Goal: Find specific page/section: Find specific page/section

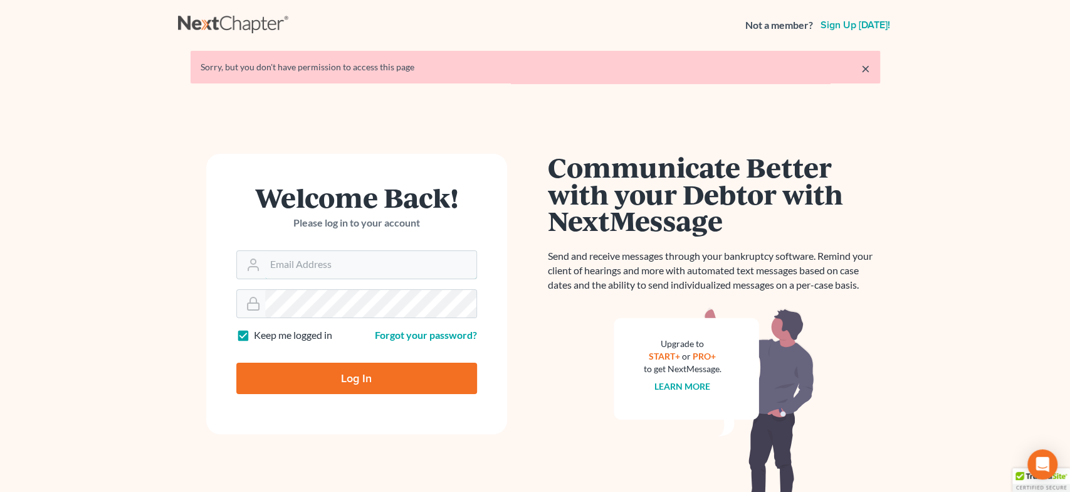
type input "[EMAIL_ADDRESS][DOMAIN_NAME]"
click at [366, 360] on div "Log In" at bounding box center [356, 372] width 241 height 41
click at [369, 377] on input "Log In" at bounding box center [356, 377] width 241 height 31
type input "Thinking..."
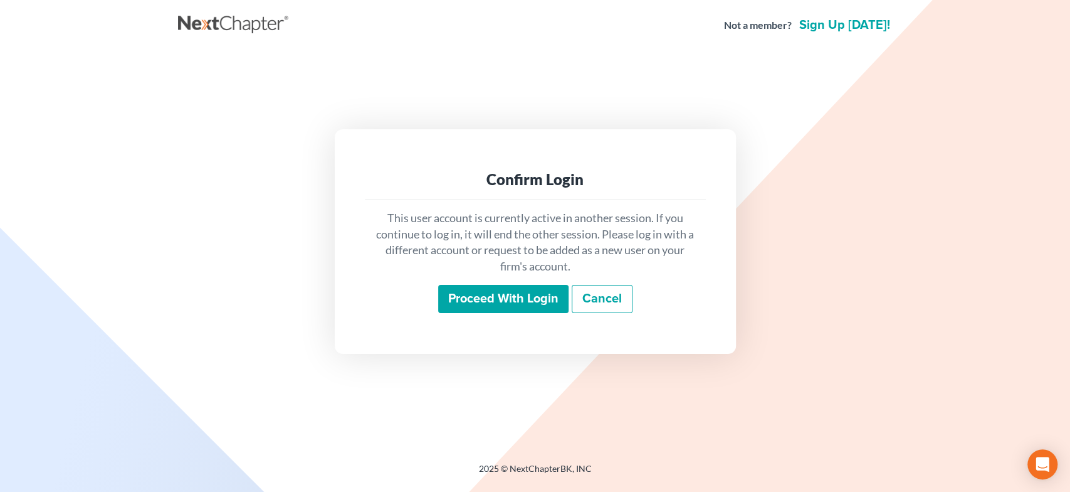
click at [513, 290] on input "Proceed with login" at bounding box center [503, 299] width 130 height 29
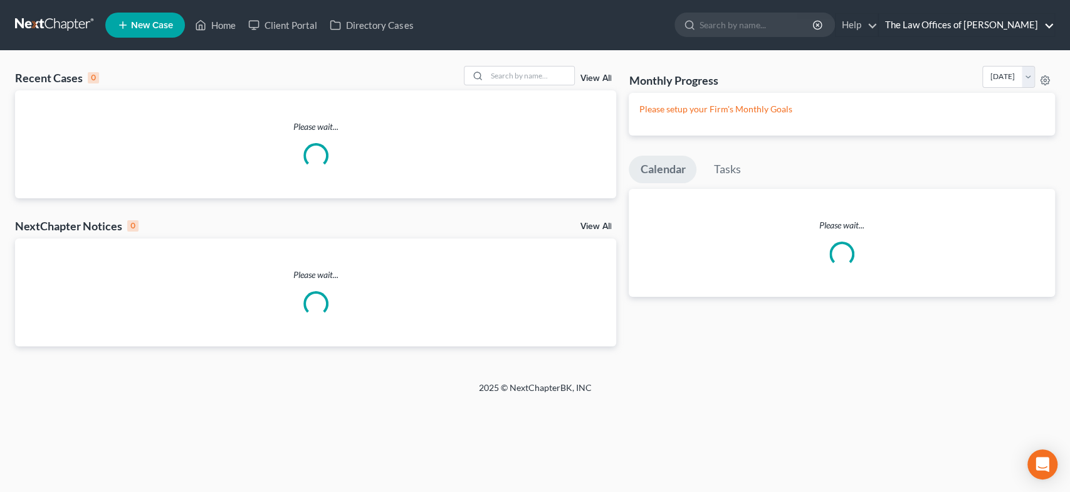
click at [979, 28] on link "The Law Offices of Dax J. Miller" at bounding box center [967, 25] width 176 height 23
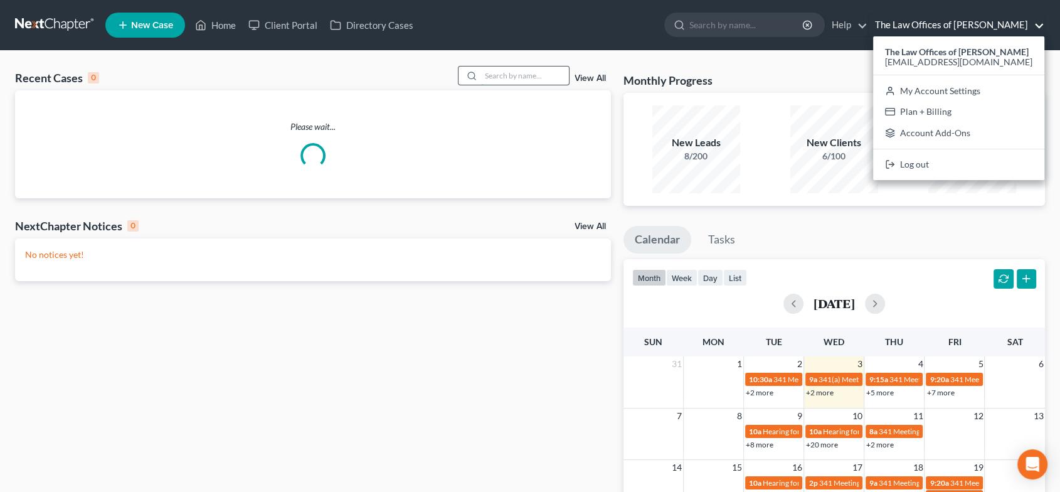
click at [499, 79] on input "search" at bounding box center [525, 75] width 88 height 18
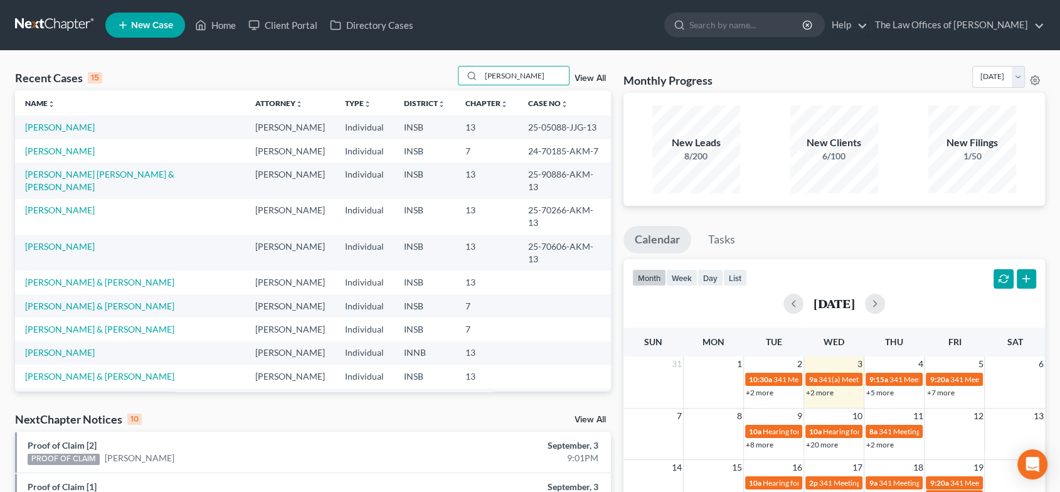
type input "brady"
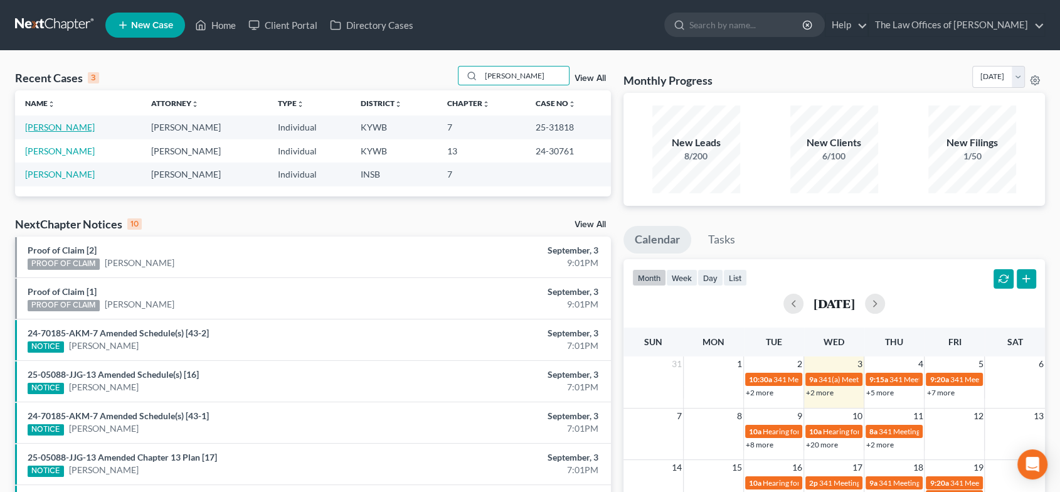
click at [65, 129] on link "Brady, Samantha" at bounding box center [60, 127] width 70 height 11
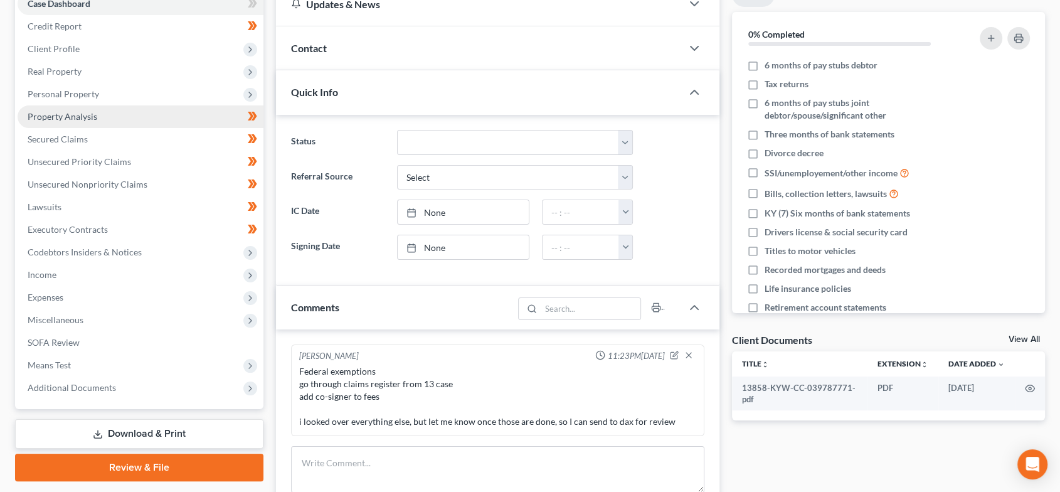
scroll to position [186, 0]
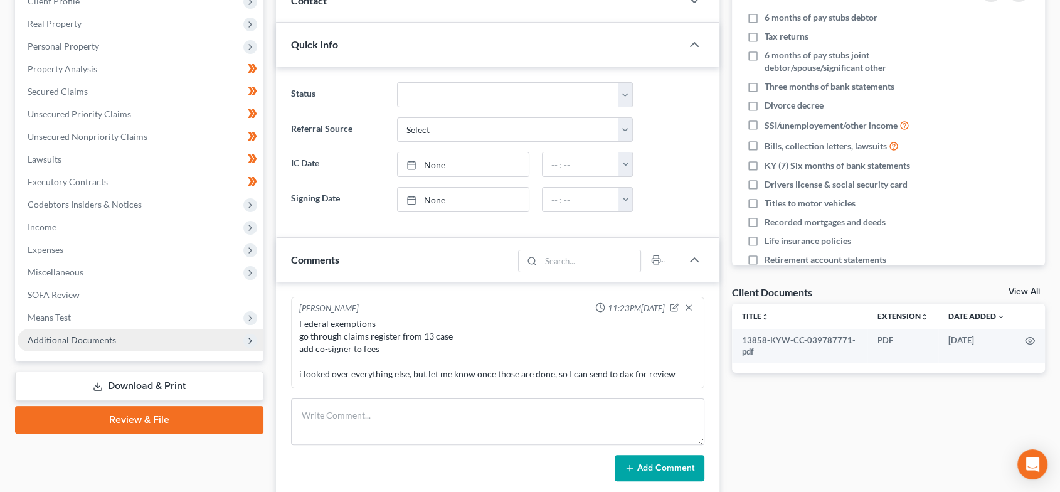
click at [185, 339] on span "Additional Documents" at bounding box center [141, 340] width 246 height 23
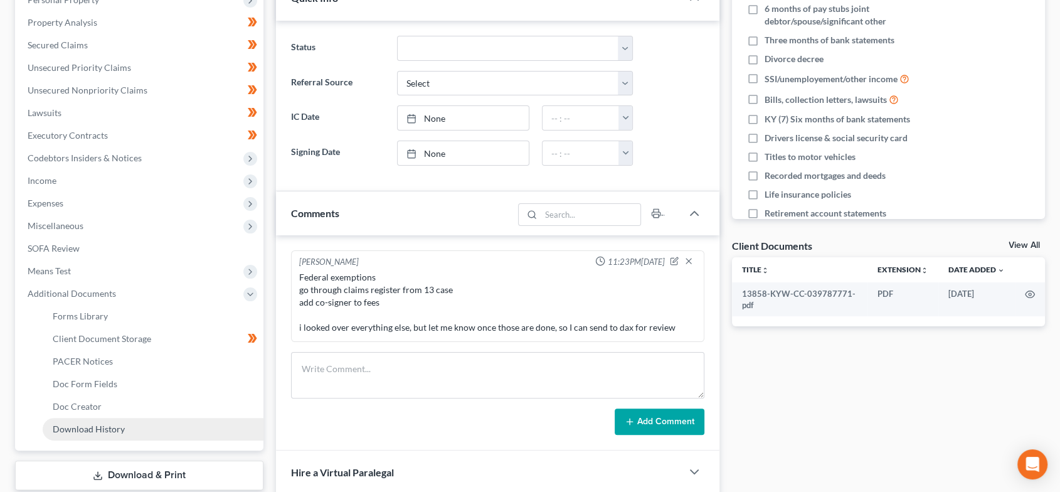
click at [160, 421] on link "Download History" at bounding box center [153, 429] width 221 height 23
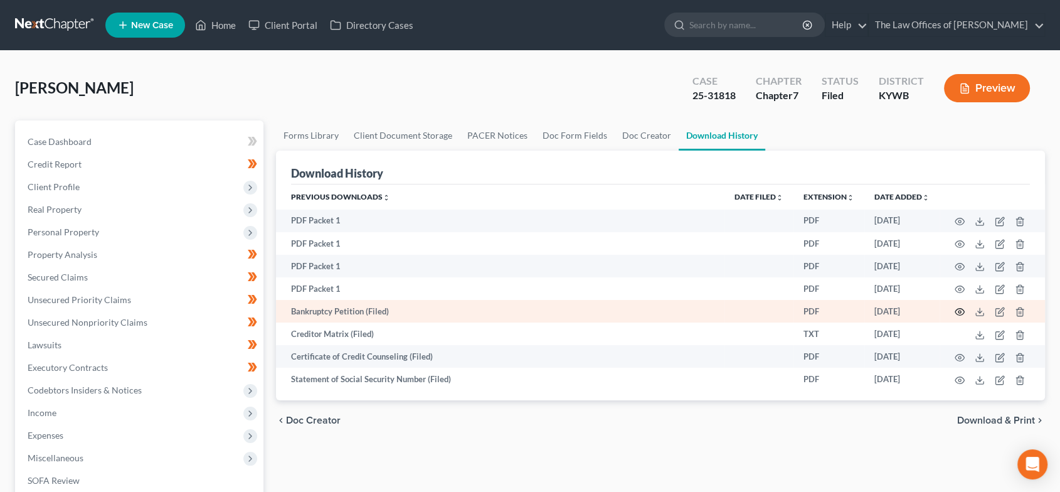
click at [958, 307] on icon "button" at bounding box center [959, 312] width 10 height 10
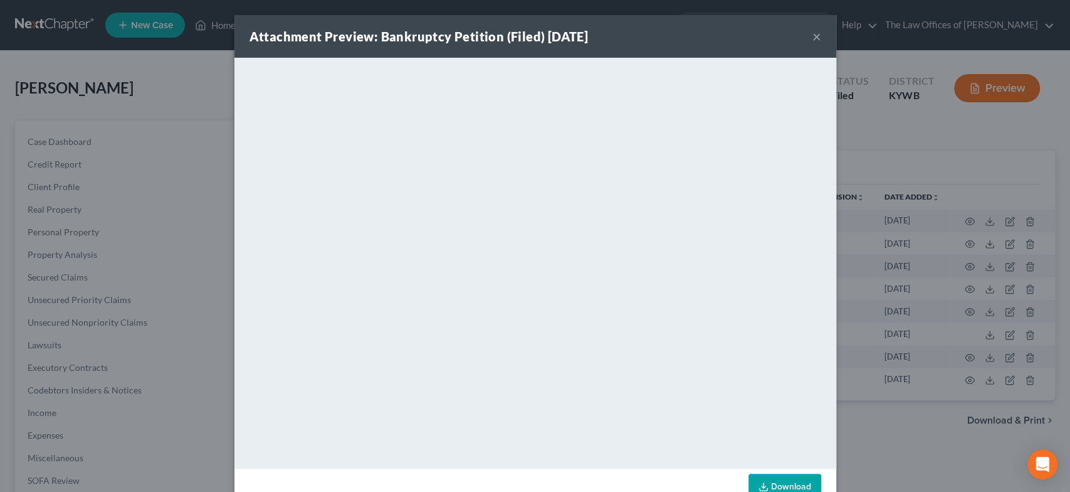
click at [813, 33] on button "×" at bounding box center [817, 36] width 9 height 15
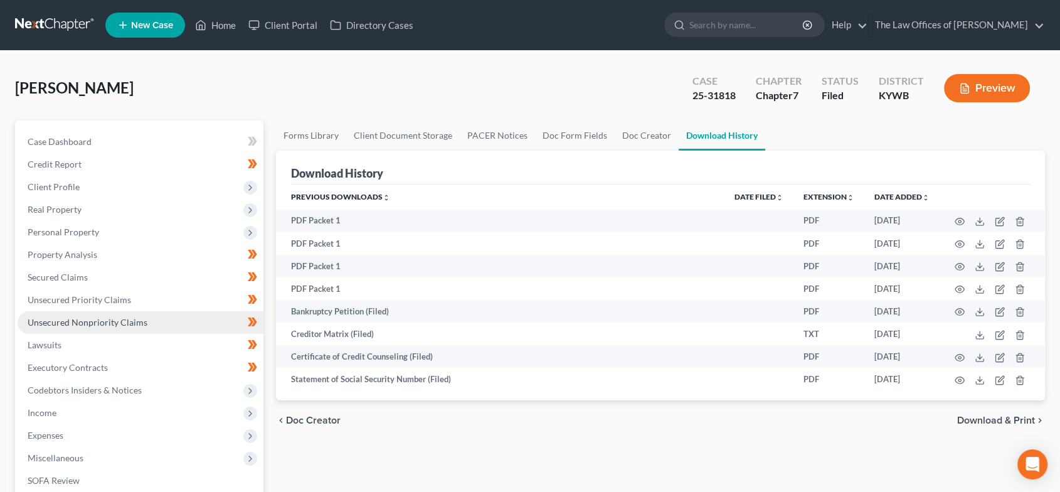
click at [114, 315] on link "Unsecured Nonpriority Claims" at bounding box center [141, 322] width 246 height 23
